Goal: Task Accomplishment & Management: Use online tool/utility

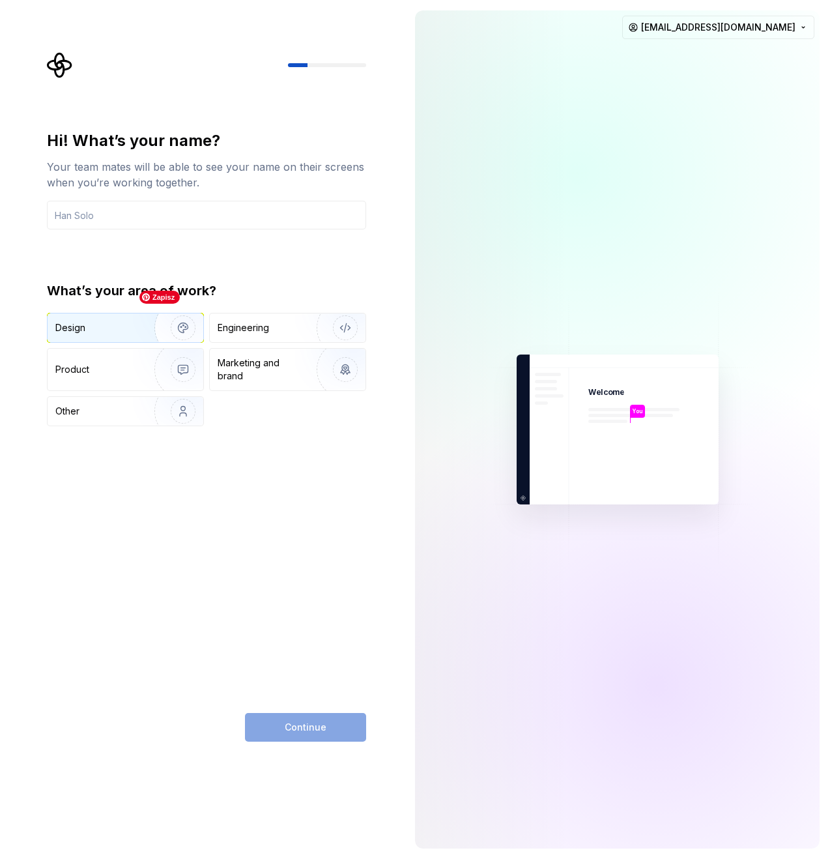
click at [135, 317] on img "button" at bounding box center [174, 327] width 83 height 87
click at [131, 365] on div "Product" at bounding box center [98, 369] width 86 height 13
click at [141, 328] on img "button" at bounding box center [174, 327] width 83 height 87
click at [210, 224] on input "text" at bounding box center [206, 215] width 319 height 29
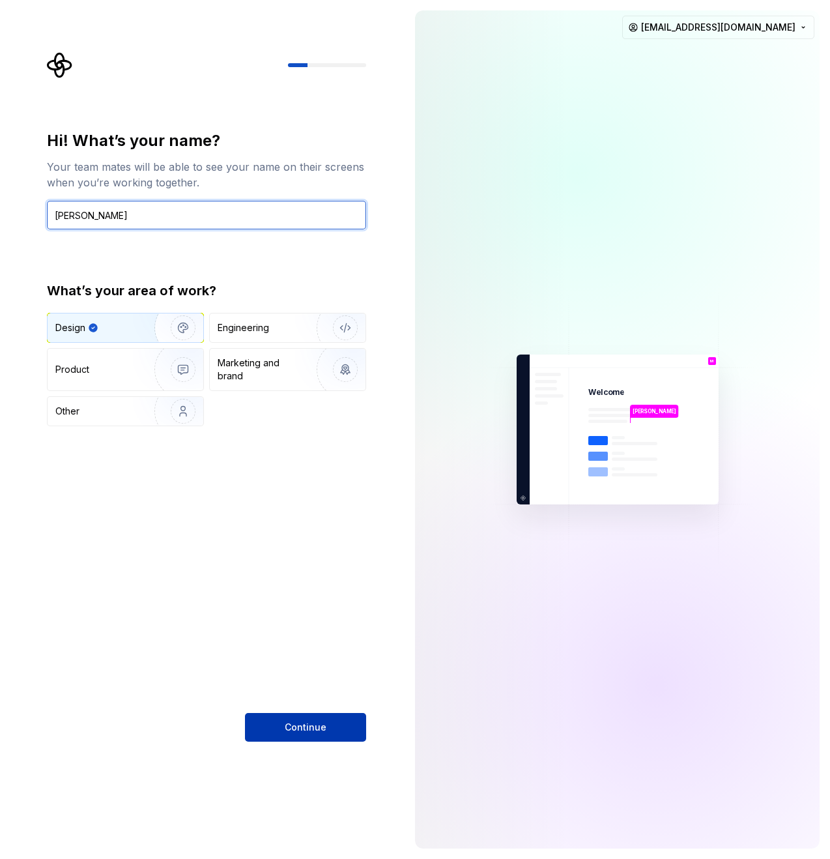
type input "Marta"
click at [276, 723] on button "Continue" at bounding box center [305, 727] width 121 height 29
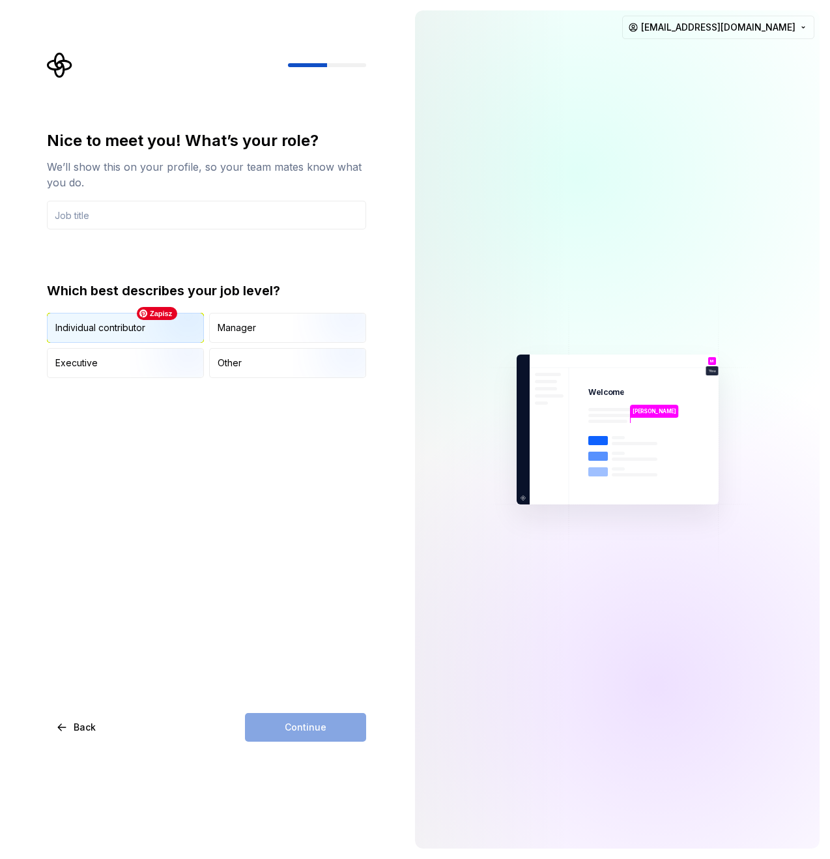
click at [175, 336] on img "button" at bounding box center [171, 343] width 83 height 87
click at [284, 727] on div "Continue" at bounding box center [305, 727] width 121 height 29
click at [250, 218] on input "text" at bounding box center [206, 215] width 319 height 29
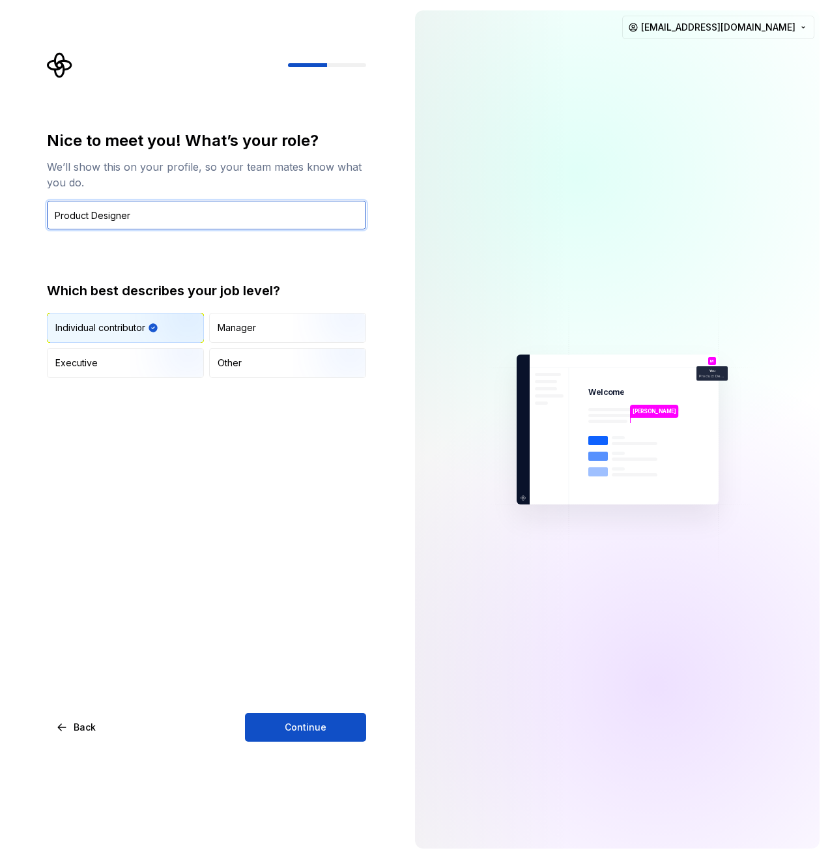
type input "Product Designer"
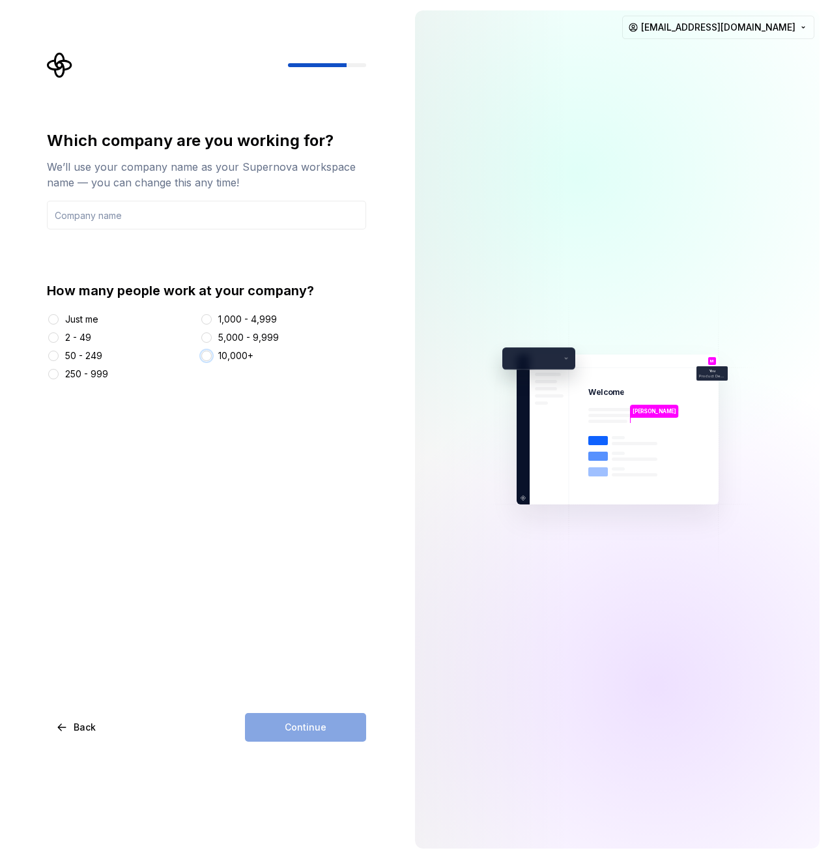
click at [207, 358] on button "10,000+" at bounding box center [206, 356] width 10 height 10
click at [146, 209] on input "text" at bounding box center [206, 215] width 319 height 29
click at [55, 315] on button "Just me" at bounding box center [53, 319] width 10 height 10
click at [85, 209] on input "text" at bounding box center [206, 215] width 319 height 29
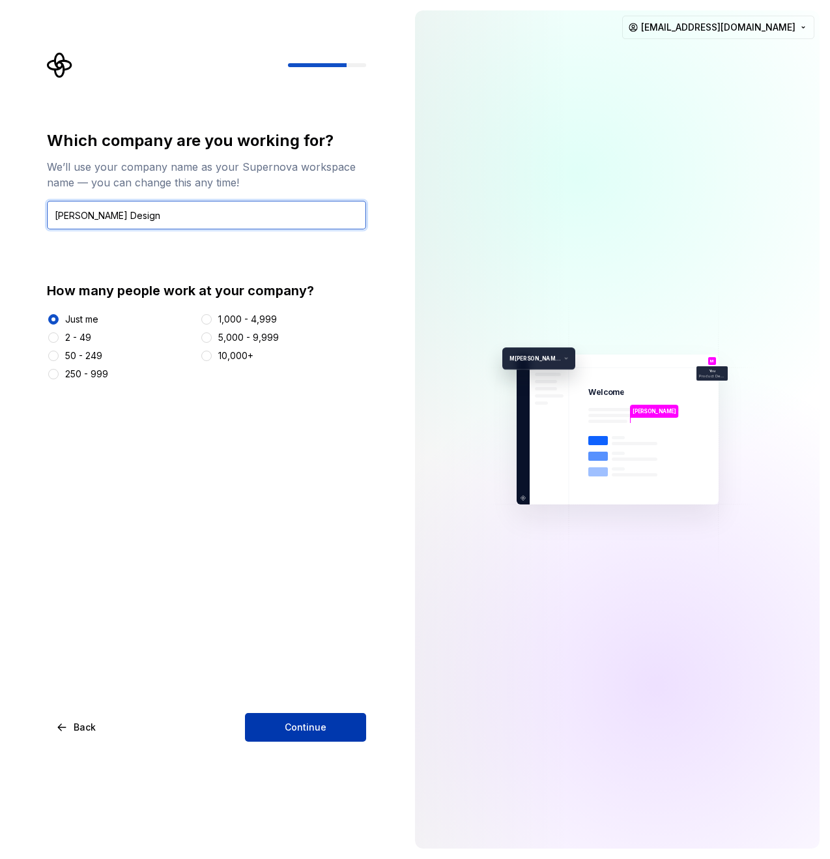
type input "Marta Walczak Design"
click at [302, 736] on button "Continue" at bounding box center [305, 727] width 121 height 29
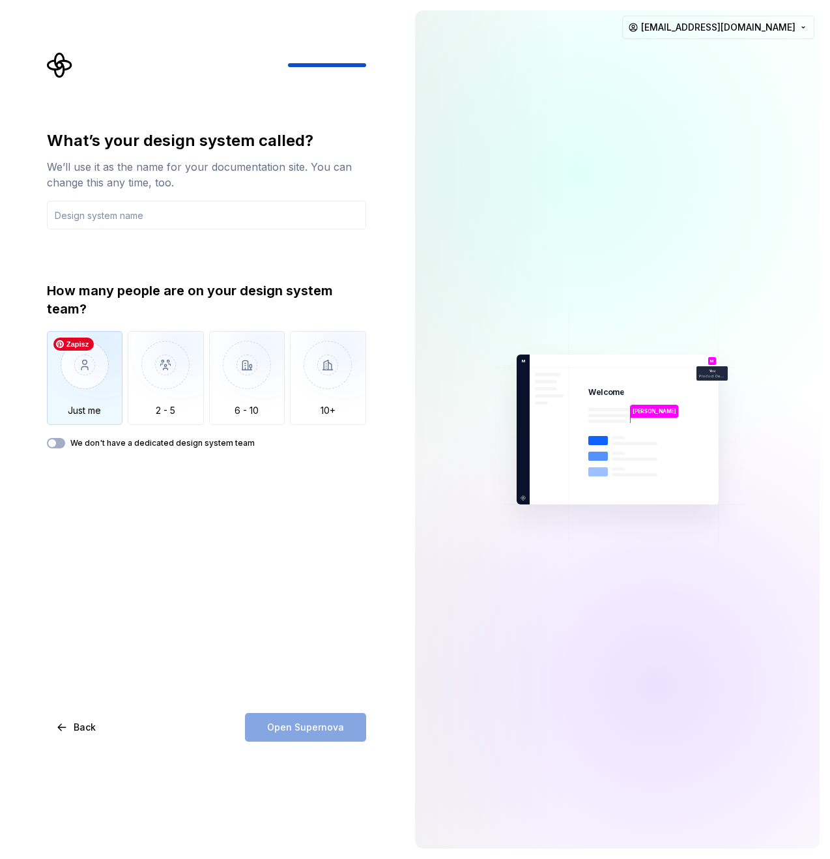
click at [87, 371] on img "button" at bounding box center [85, 374] width 76 height 87
click at [135, 212] on input "text" at bounding box center [206, 215] width 319 height 29
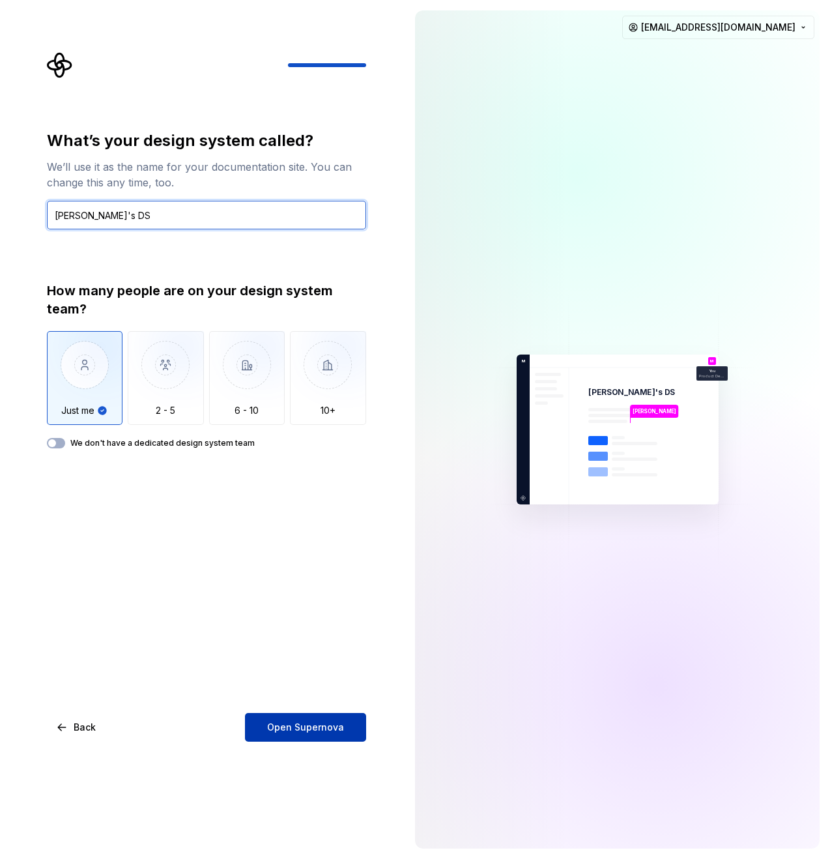
type input "Marta's DS"
click at [312, 731] on span "Open Supernova" at bounding box center [305, 727] width 77 height 13
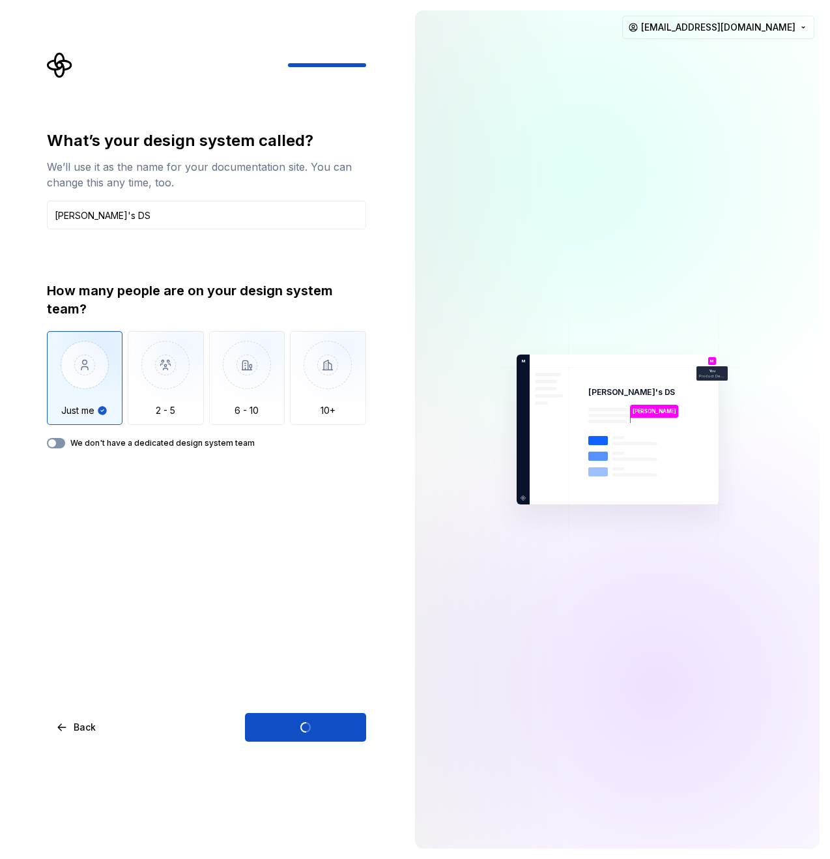
click at [62, 442] on button "We don't have a dedicated design system team" at bounding box center [56, 443] width 18 height 10
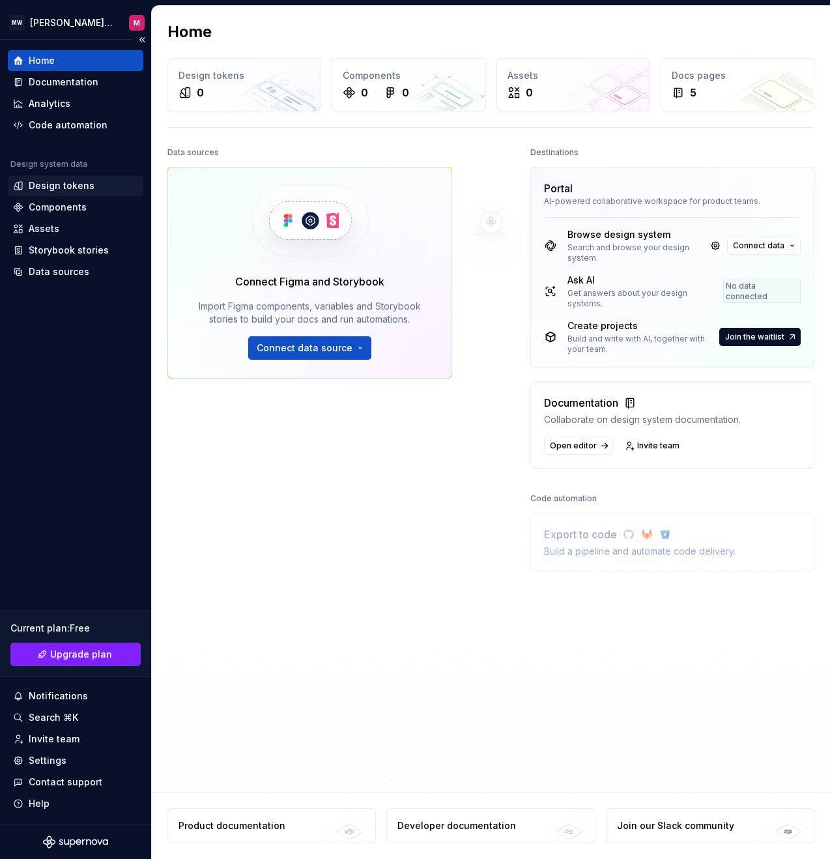
click at [70, 181] on div "Design tokens" at bounding box center [62, 185] width 66 height 13
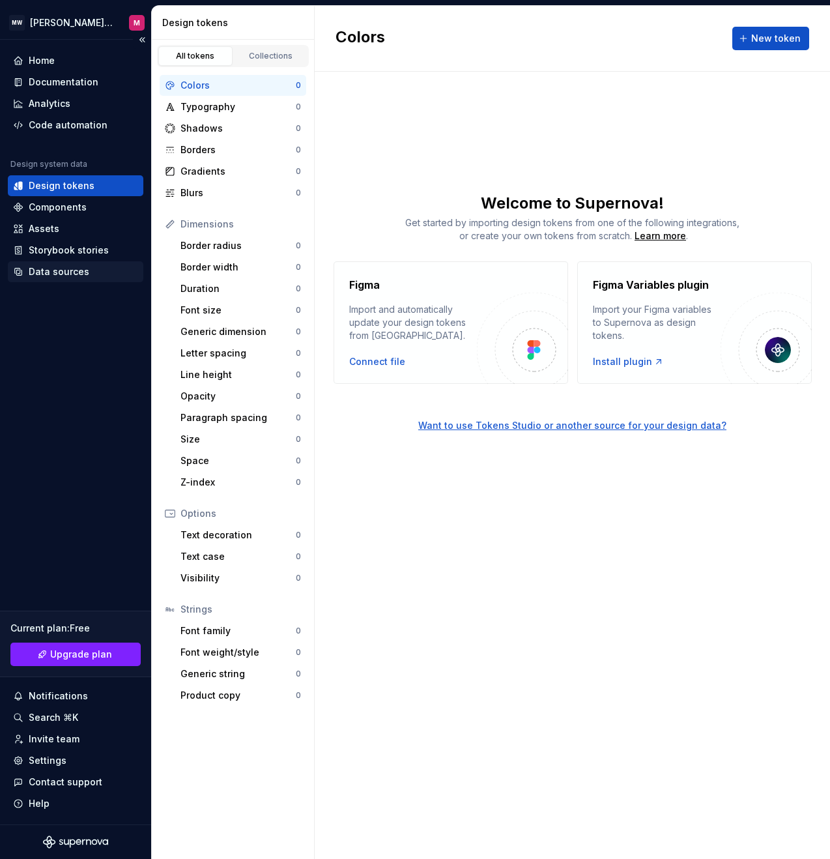
click at [55, 275] on div "Data sources" at bounding box center [59, 271] width 61 height 13
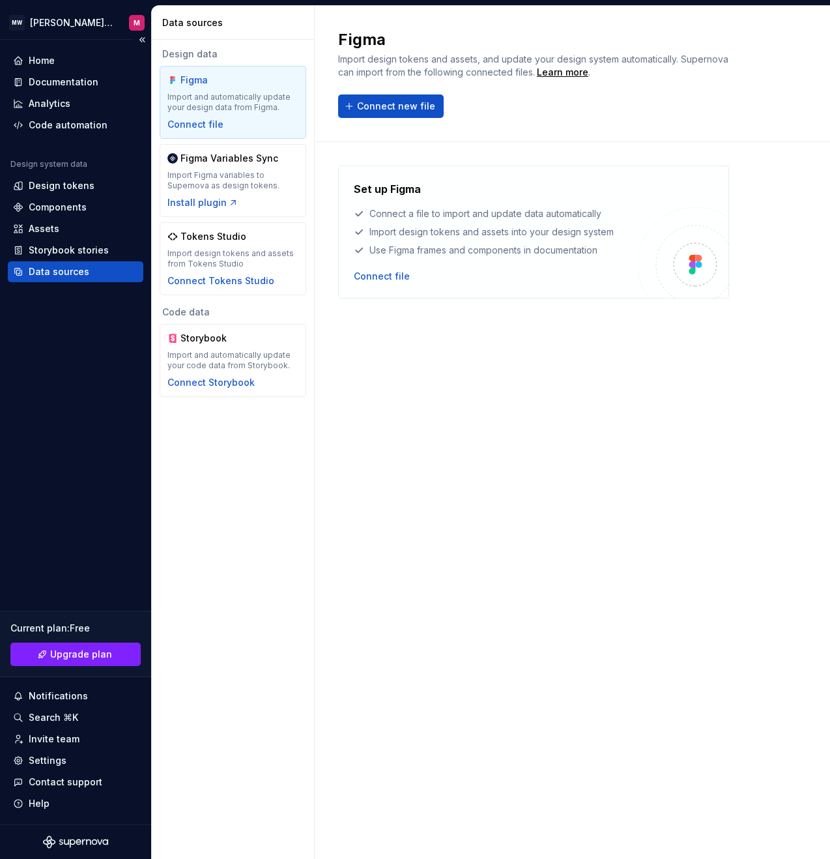
click at [55, 275] on div "Data sources" at bounding box center [59, 271] width 61 height 13
click at [66, 208] on div "Components" at bounding box center [58, 207] width 58 height 13
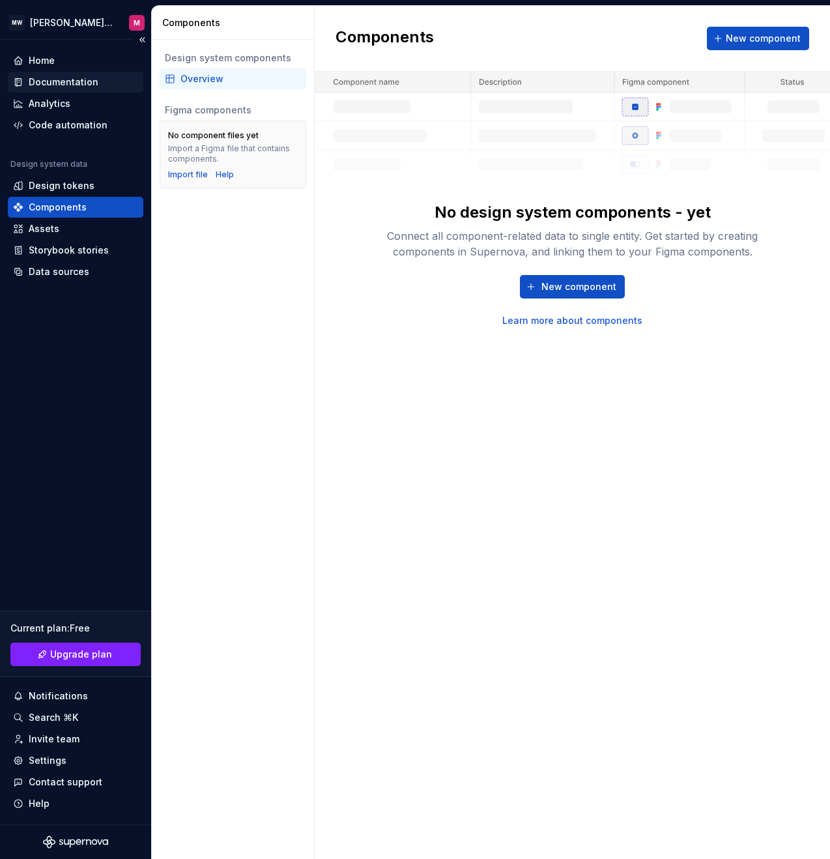
click at [66, 76] on div "Documentation" at bounding box center [64, 82] width 70 height 13
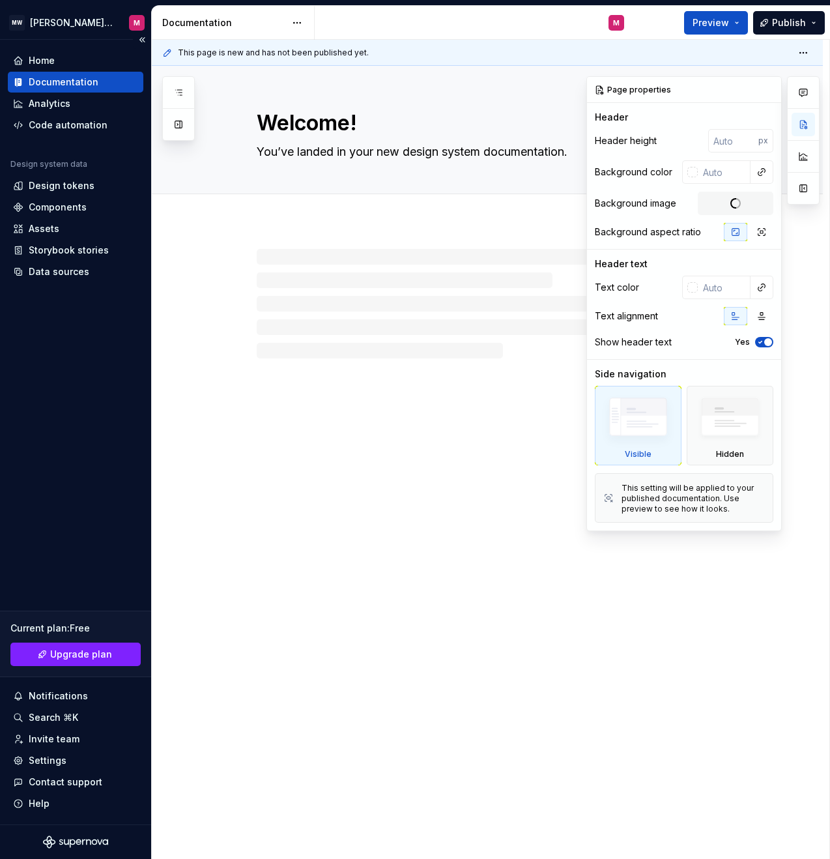
type textarea "*"
click at [64, 57] on div "Home" at bounding box center [75, 60] width 125 height 13
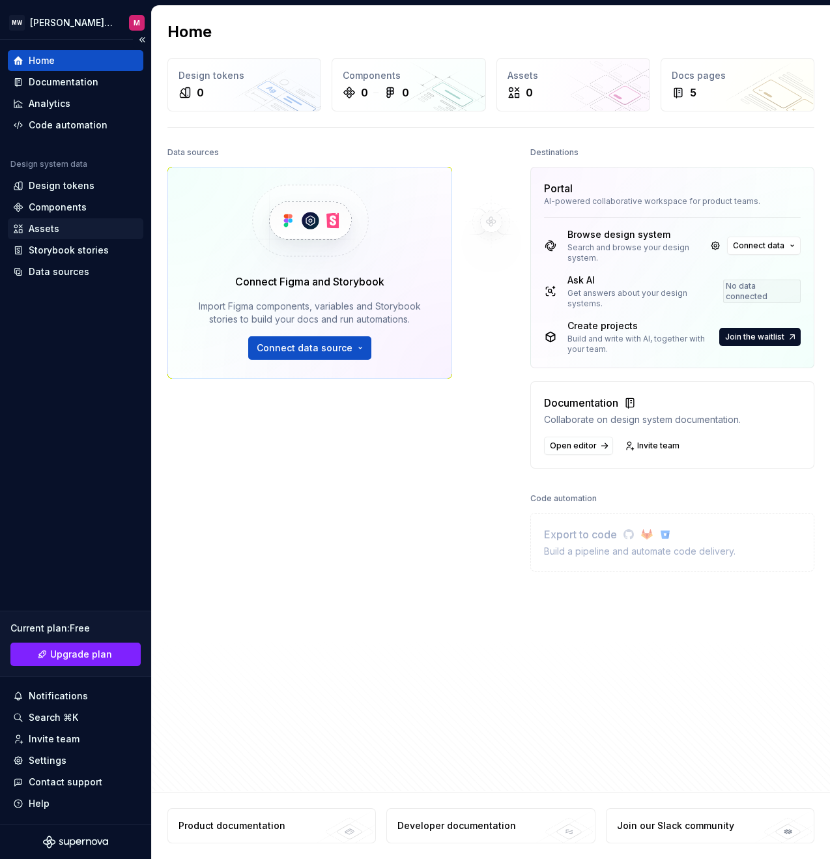
click at [41, 227] on div "Assets" at bounding box center [44, 228] width 31 height 13
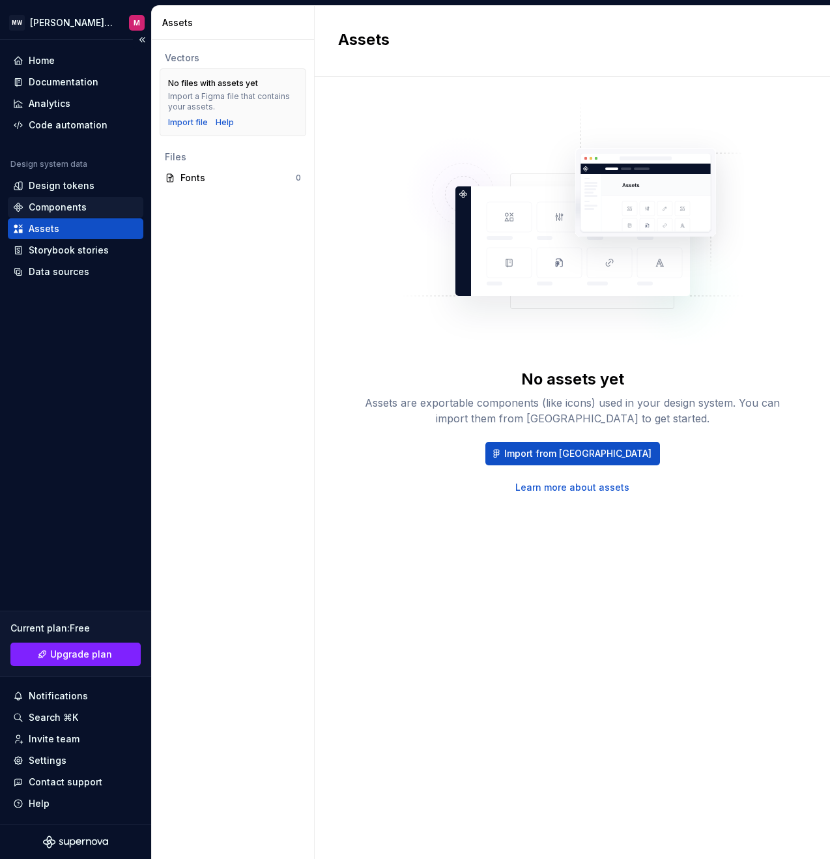
click at [44, 203] on div "Components" at bounding box center [58, 207] width 58 height 13
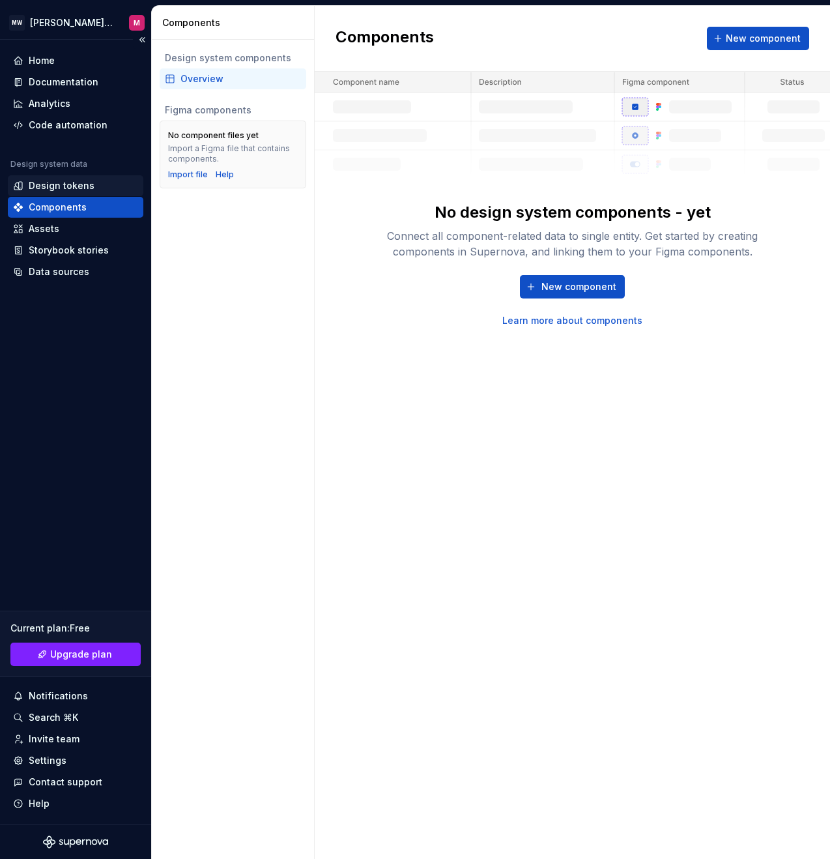
click at [51, 184] on div "Design tokens" at bounding box center [62, 185] width 66 height 13
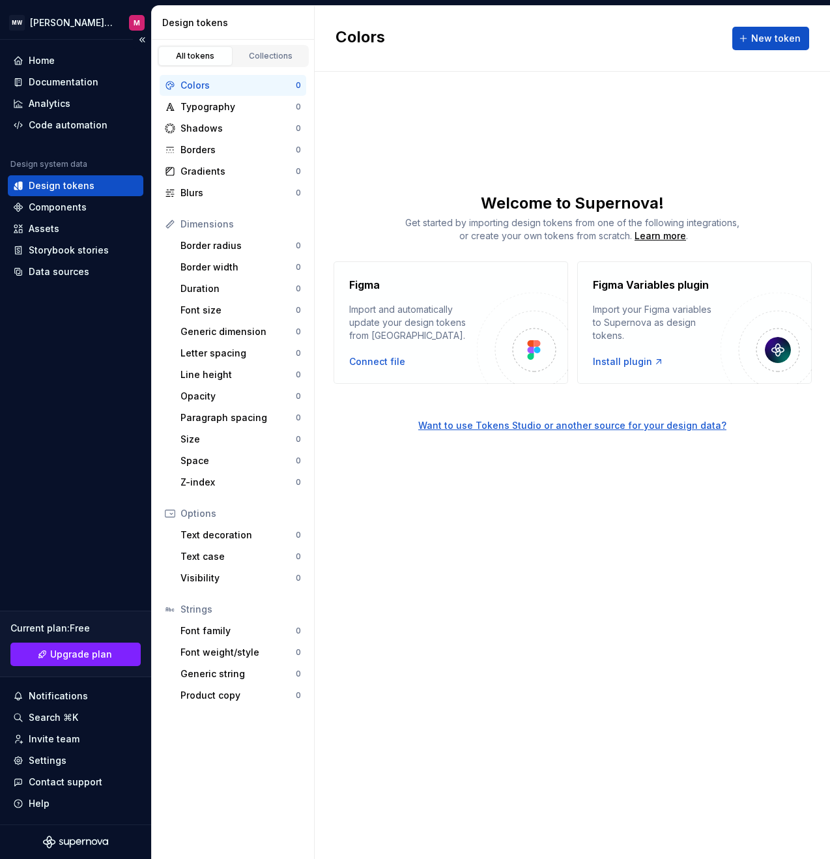
click at [51, 184] on div "Design tokens" at bounding box center [62, 185] width 66 height 13
click at [52, 61] on div "Home" at bounding box center [42, 60] width 26 height 13
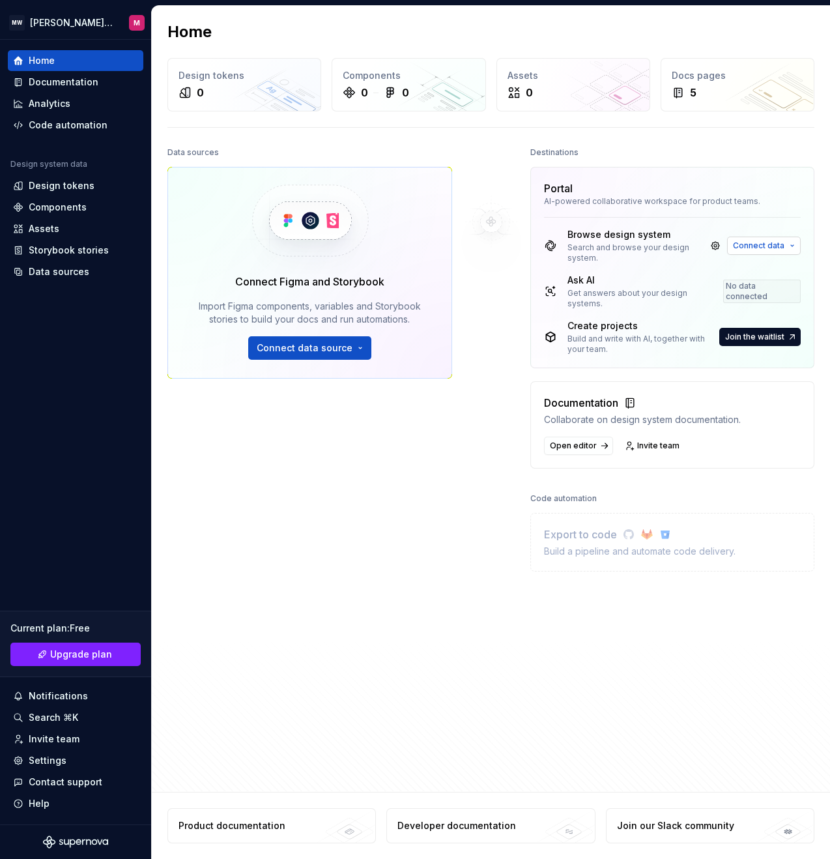
click at [789, 239] on button "Connect data" at bounding box center [764, 246] width 74 height 18
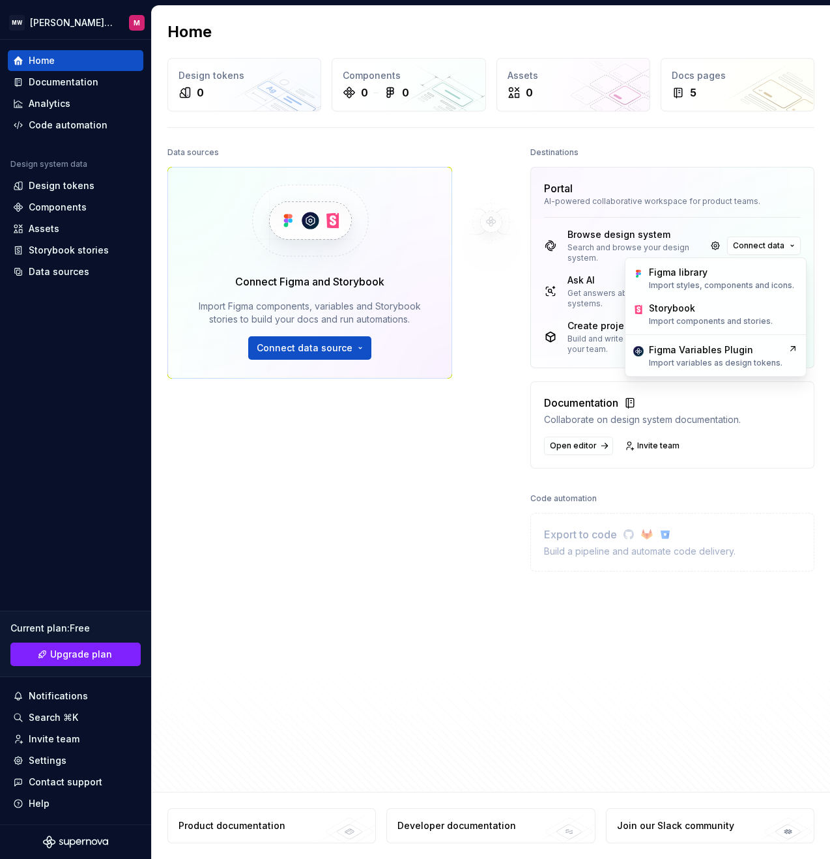
click at [426, 548] on div "Data sources Connect Figma and Storybook Import Figma components, variables and…" at bounding box center [309, 400] width 285 height 515
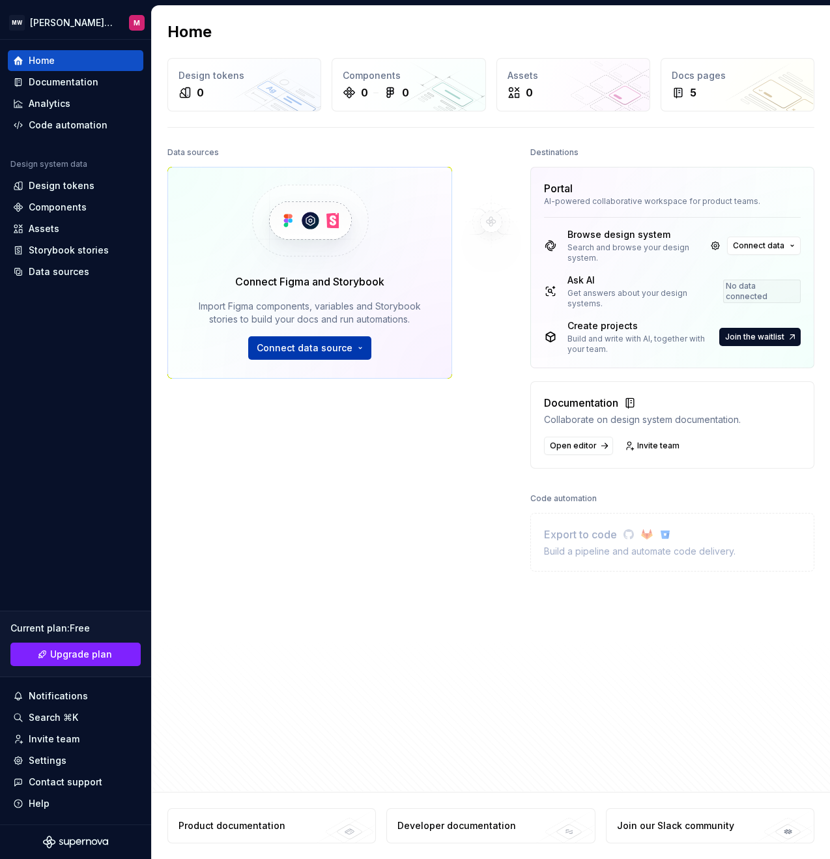
click at [347, 354] on span "Connect data source" at bounding box center [305, 347] width 96 height 13
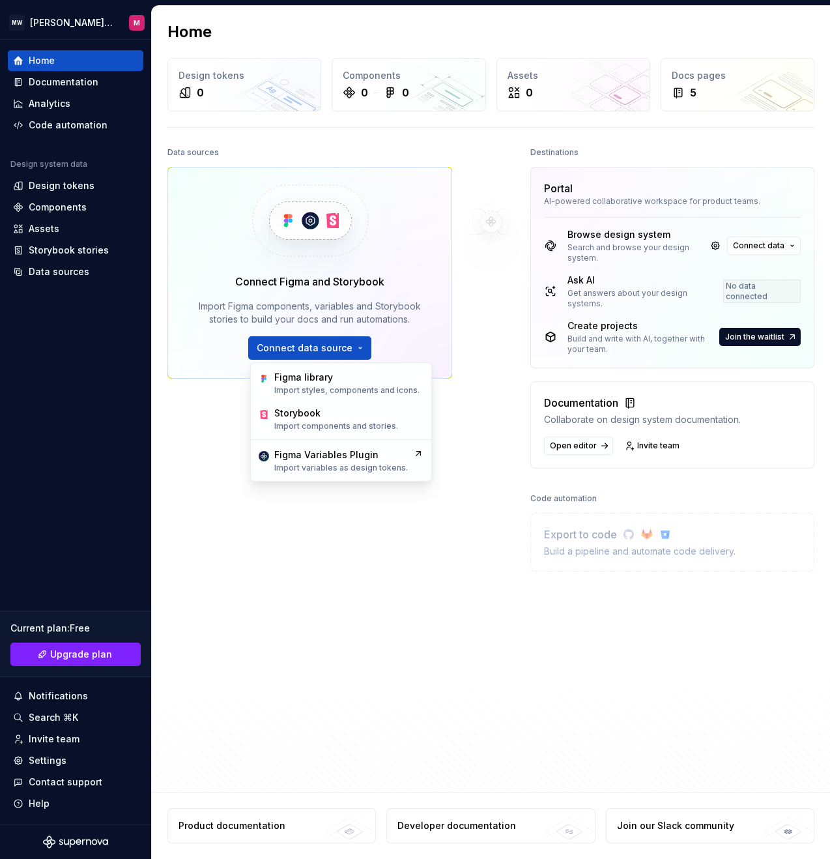
click at [317, 588] on div "Data sources Connect Figma and Storybook Import Figma components, variables and…" at bounding box center [309, 400] width 285 height 515
